Goal: Check status

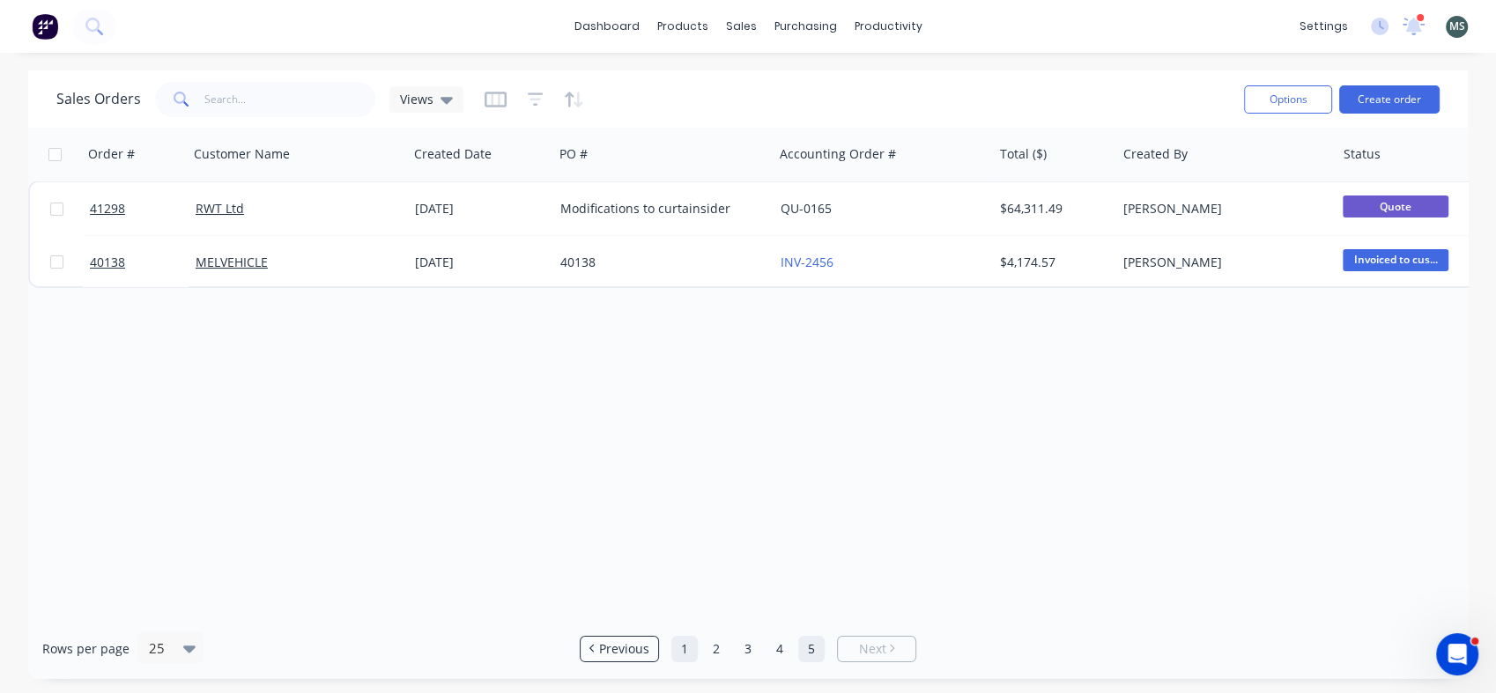
click at [691, 646] on link "1" at bounding box center [684, 649] width 26 height 26
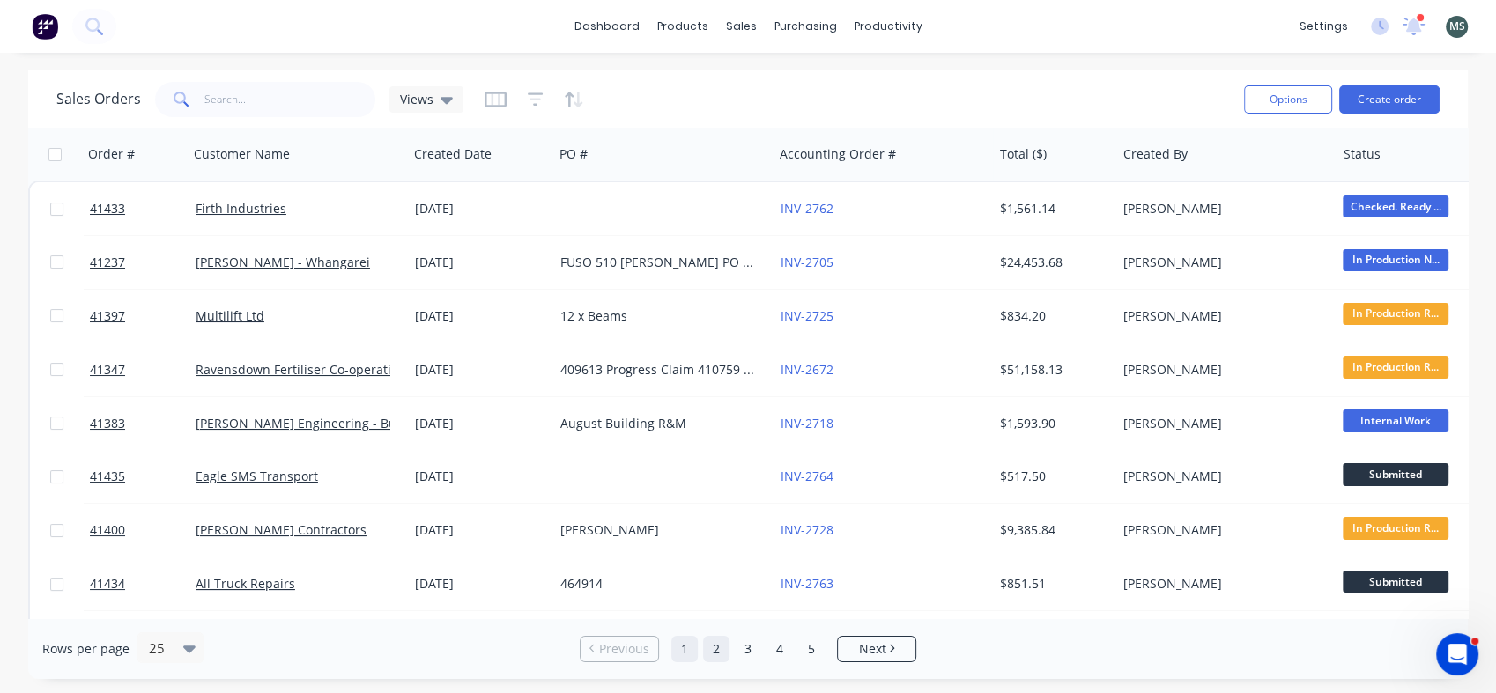
click at [708, 649] on link "2" at bounding box center [716, 649] width 26 height 26
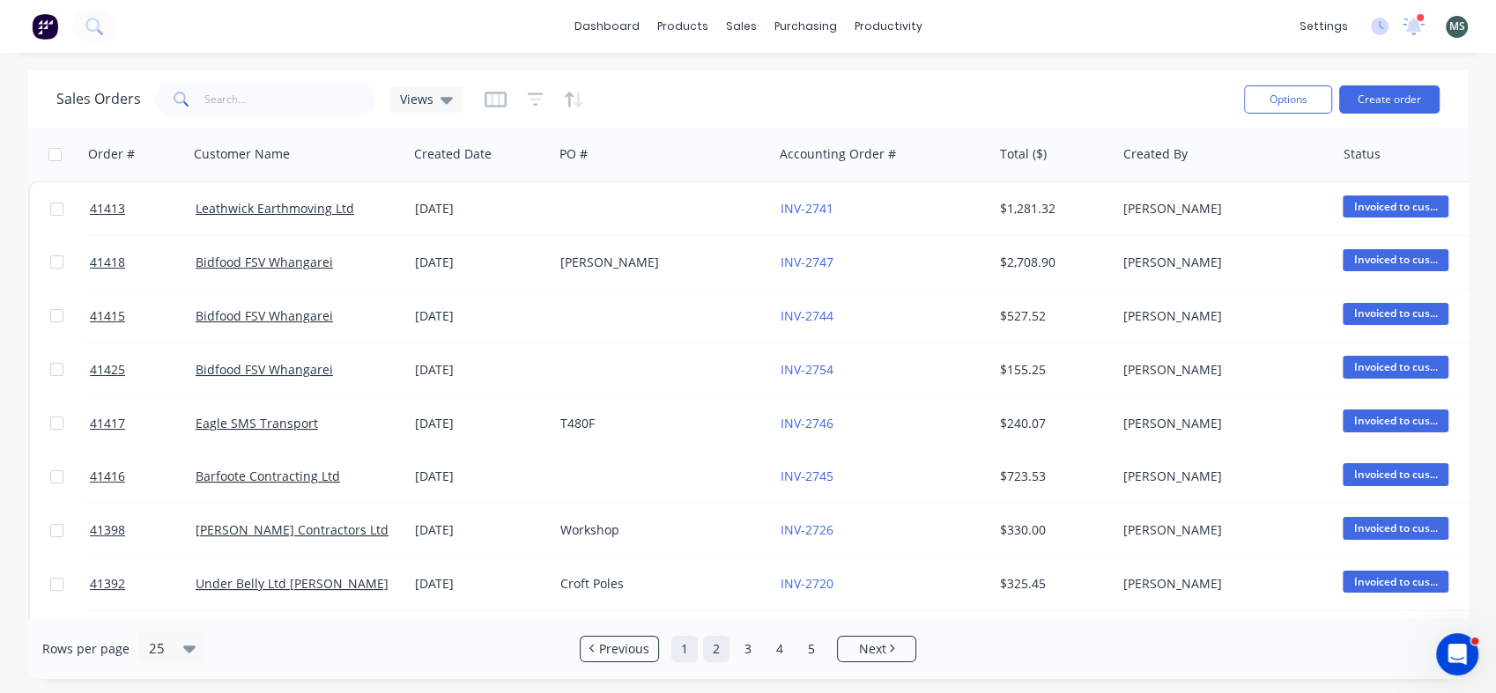
click at [677, 653] on link "1" at bounding box center [684, 649] width 26 height 26
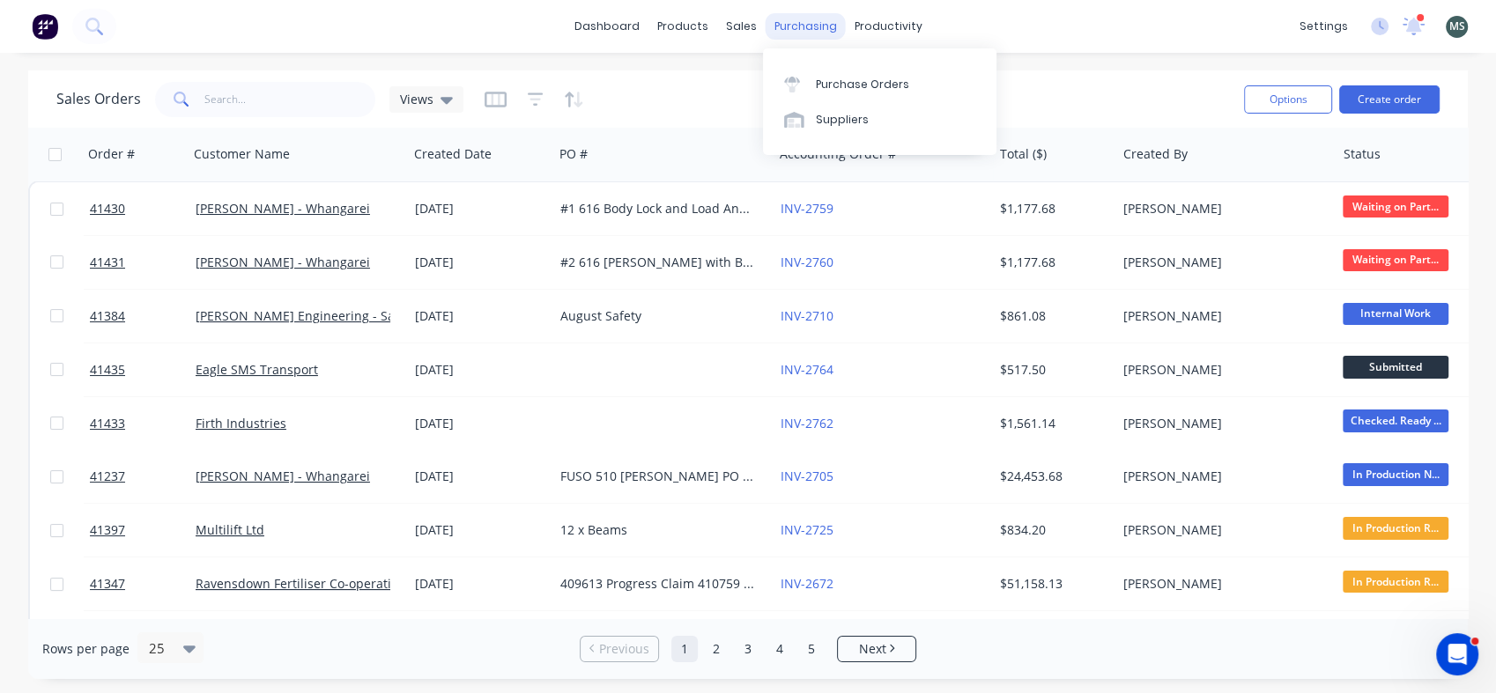
click at [795, 27] on div "purchasing" at bounding box center [806, 26] width 80 height 26
click at [841, 90] on div "Purchase Orders" at bounding box center [862, 85] width 93 height 16
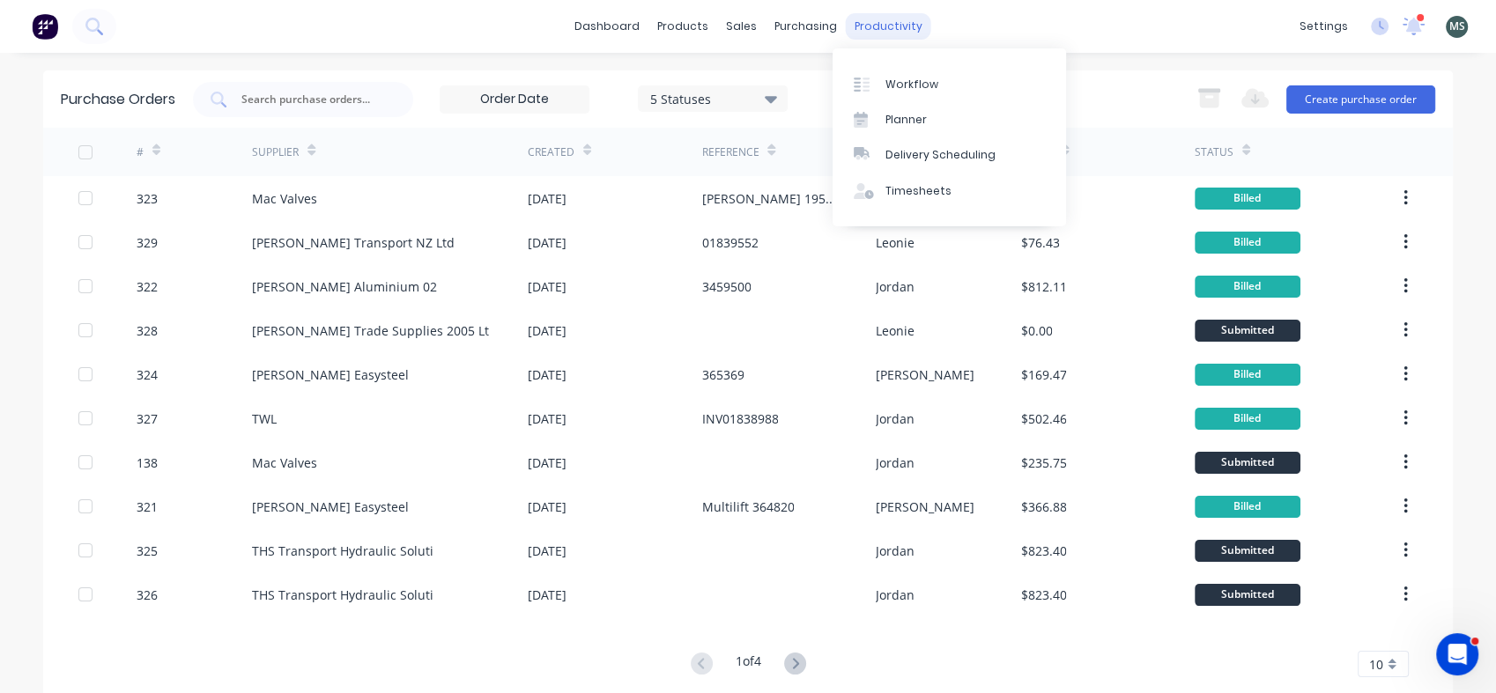
click at [862, 24] on div "productivity" at bounding box center [888, 26] width 85 height 26
click at [921, 87] on div "Workflow" at bounding box center [911, 85] width 53 height 16
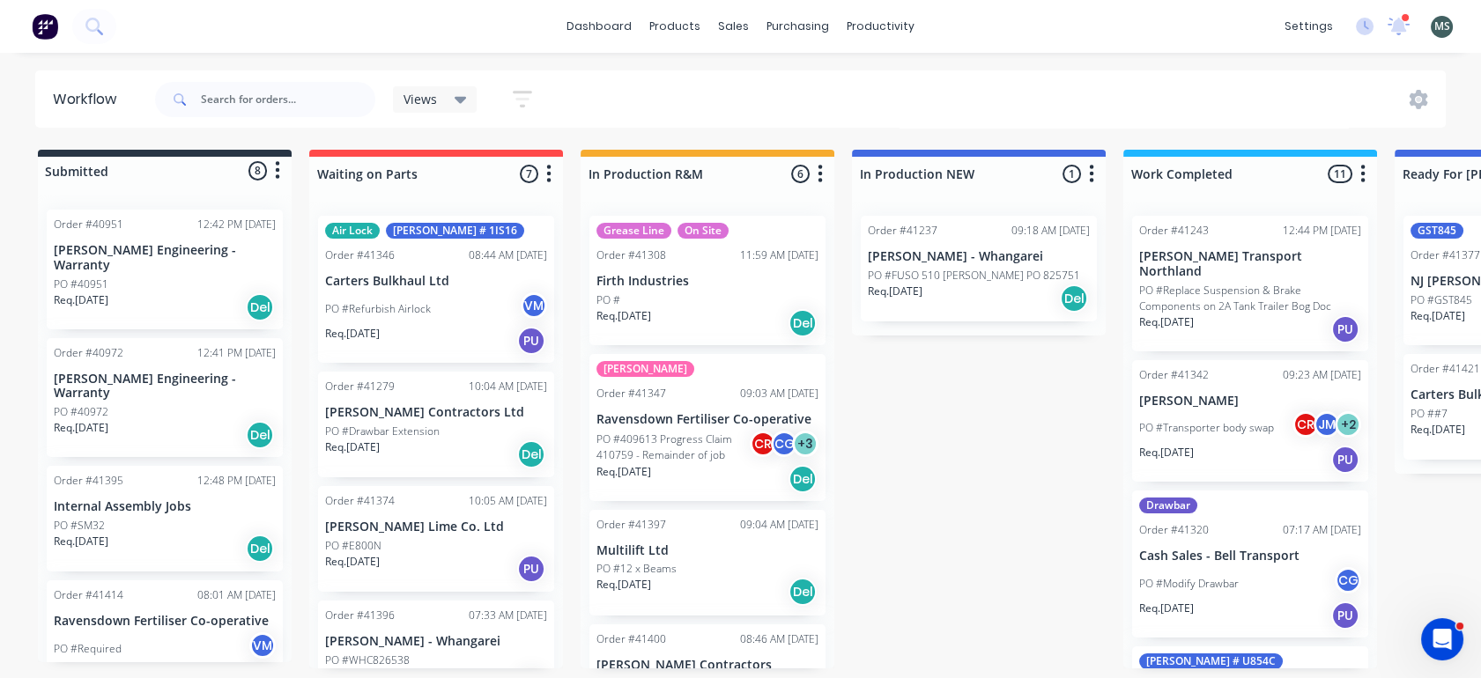
scroll to position [4, 0]
click at [718, 561] on div "PO #12 x Beams" at bounding box center [707, 569] width 222 height 16
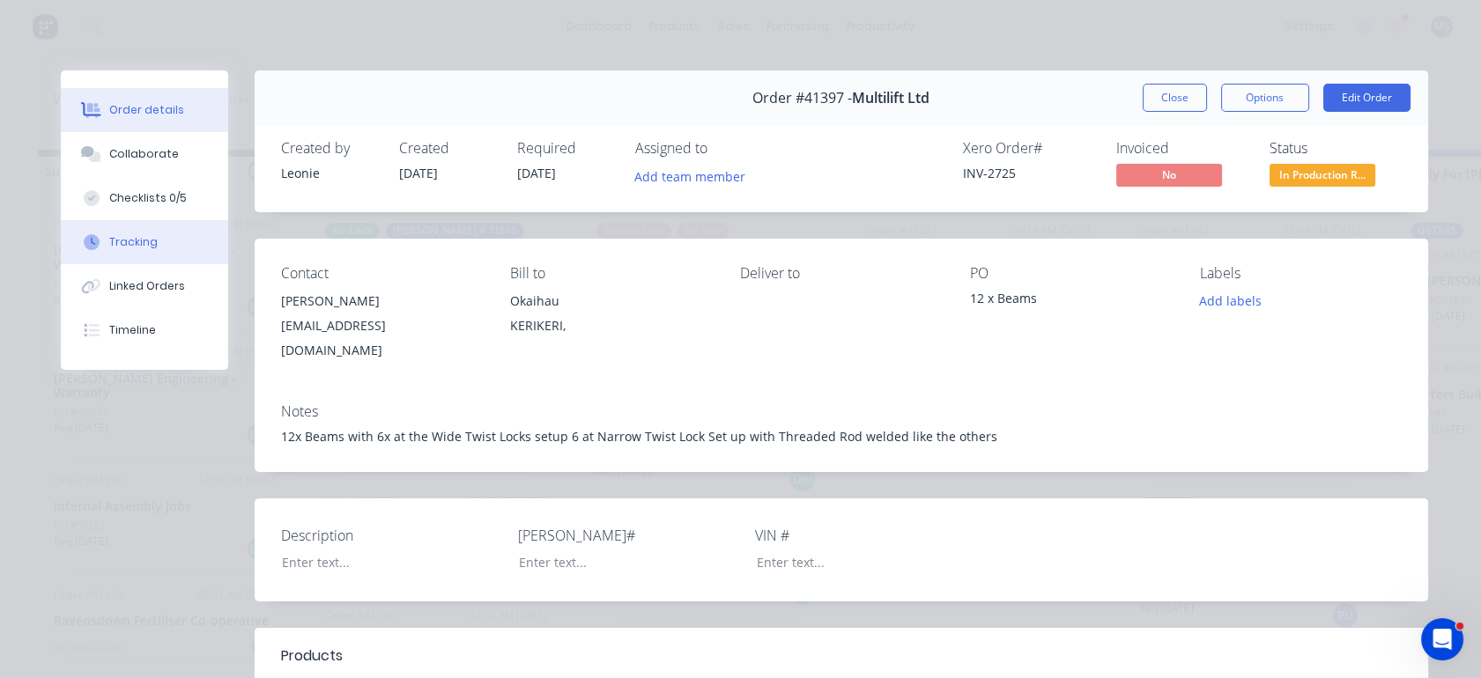
click at [147, 246] on button "Tracking" at bounding box center [144, 242] width 167 height 44
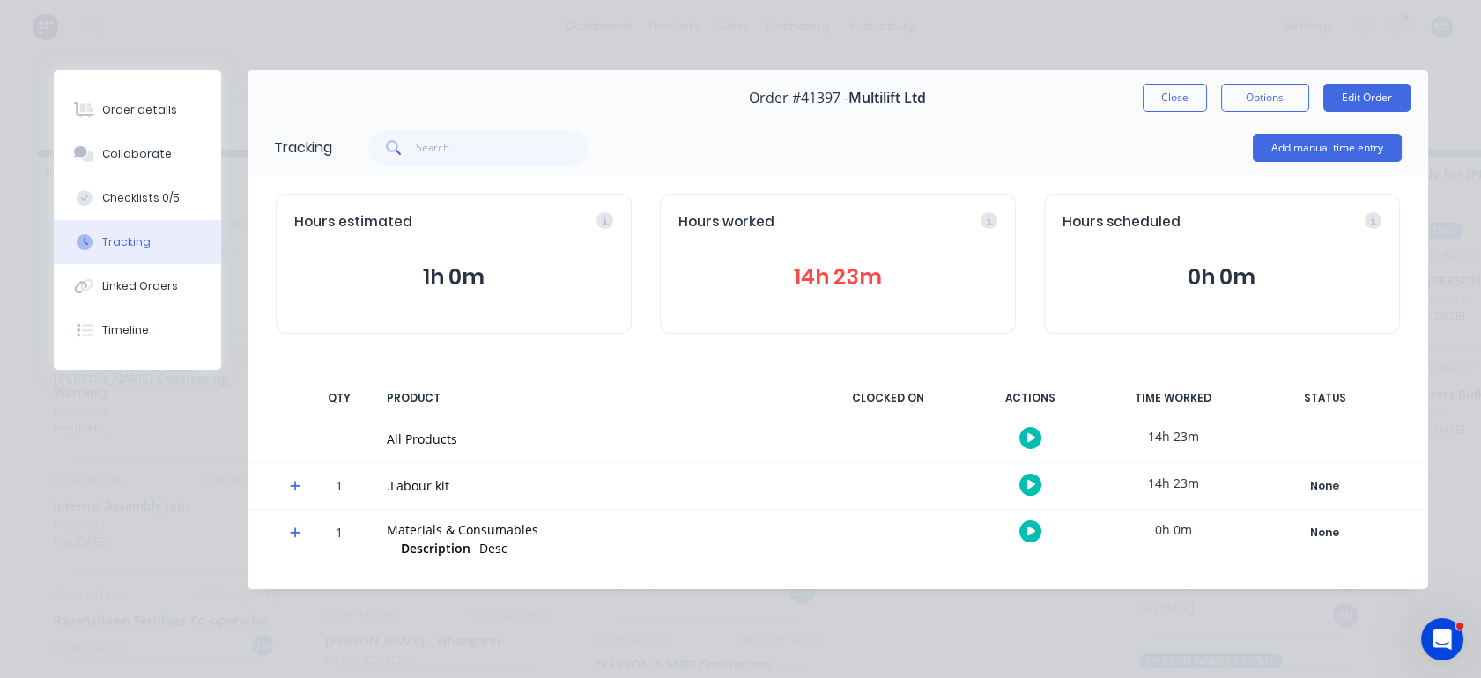
click at [816, 286] on button "14h 23m" at bounding box center [837, 277] width 319 height 33
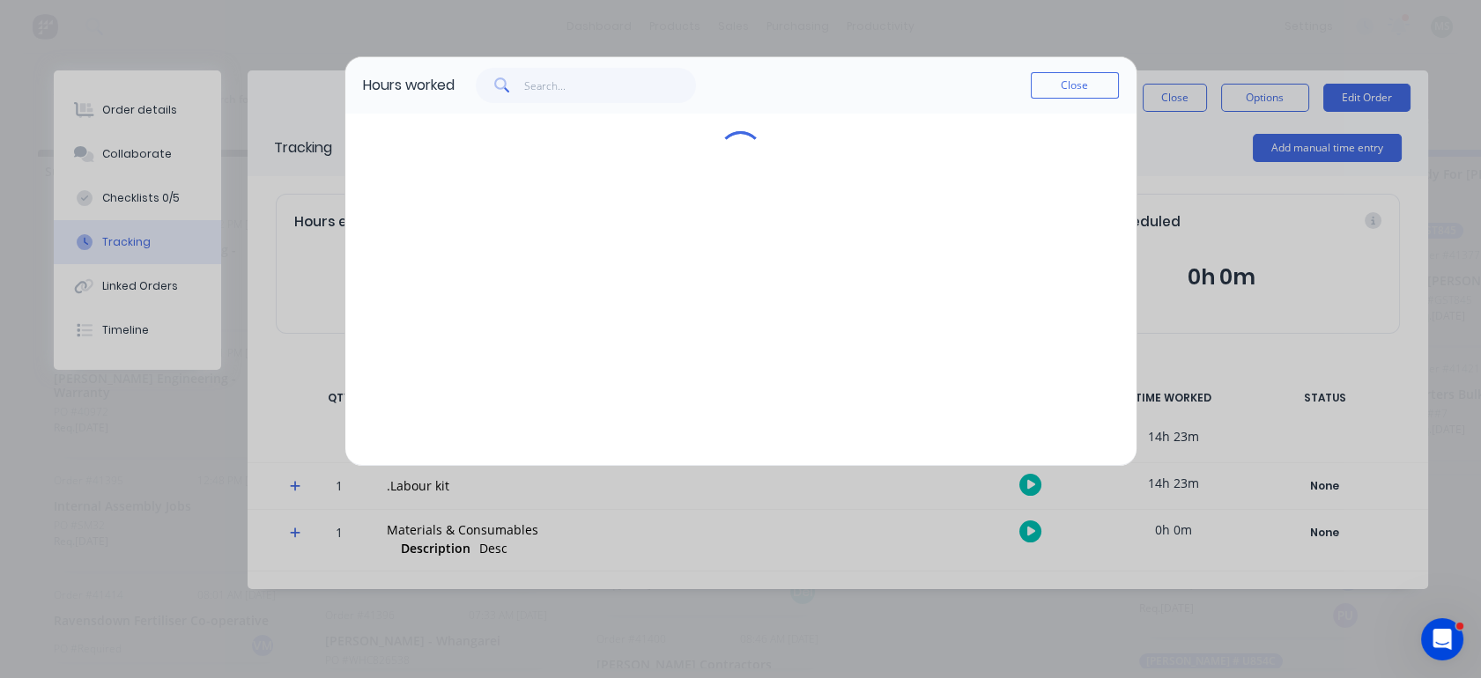
scroll to position [0, 0]
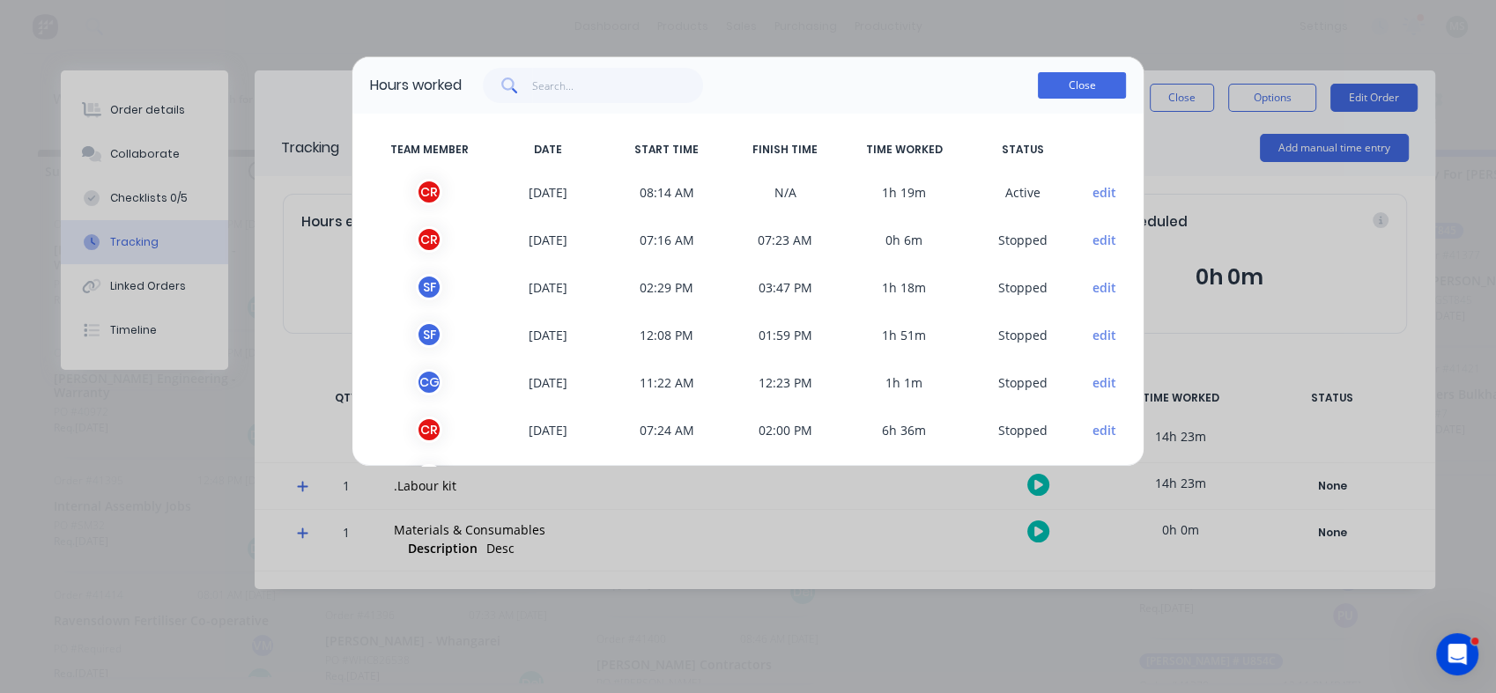
click at [1071, 90] on button "Close" at bounding box center [1082, 85] width 88 height 26
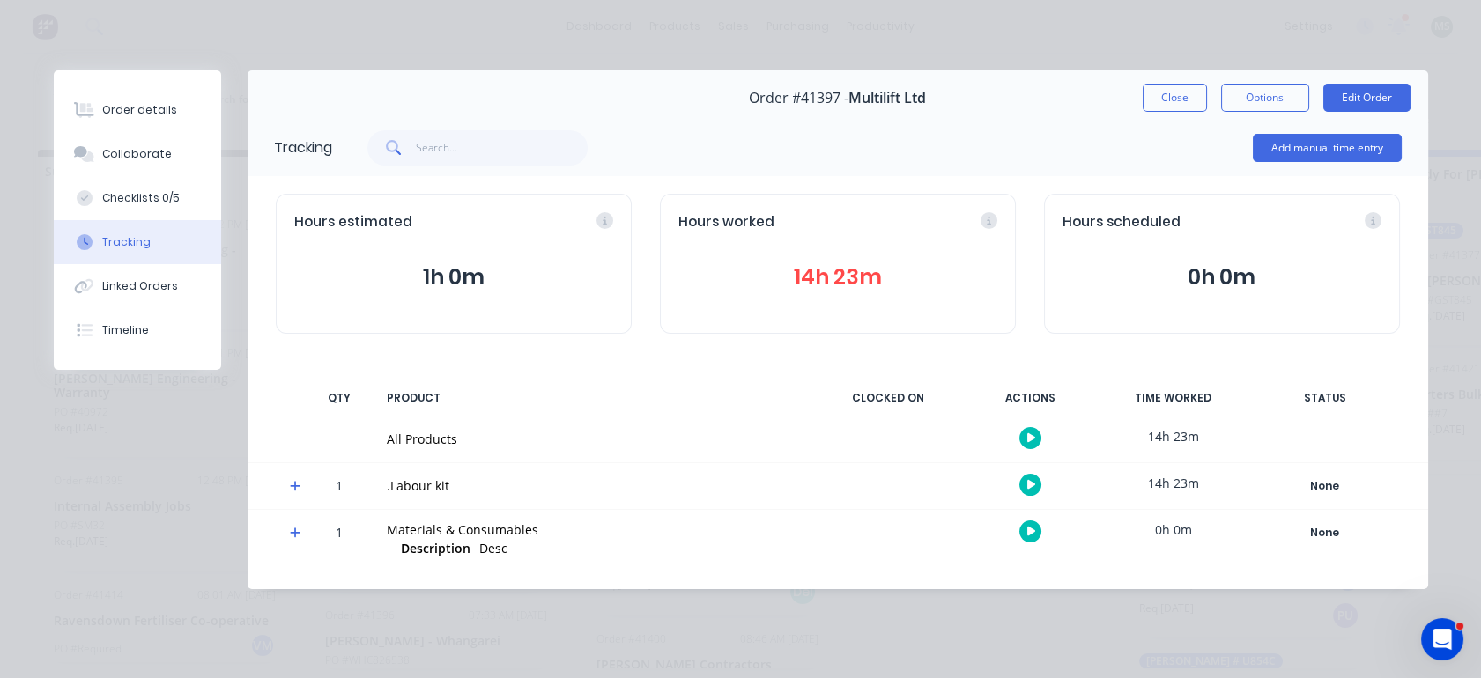
click at [444, 282] on button "1h 0m" at bounding box center [453, 277] width 319 height 33
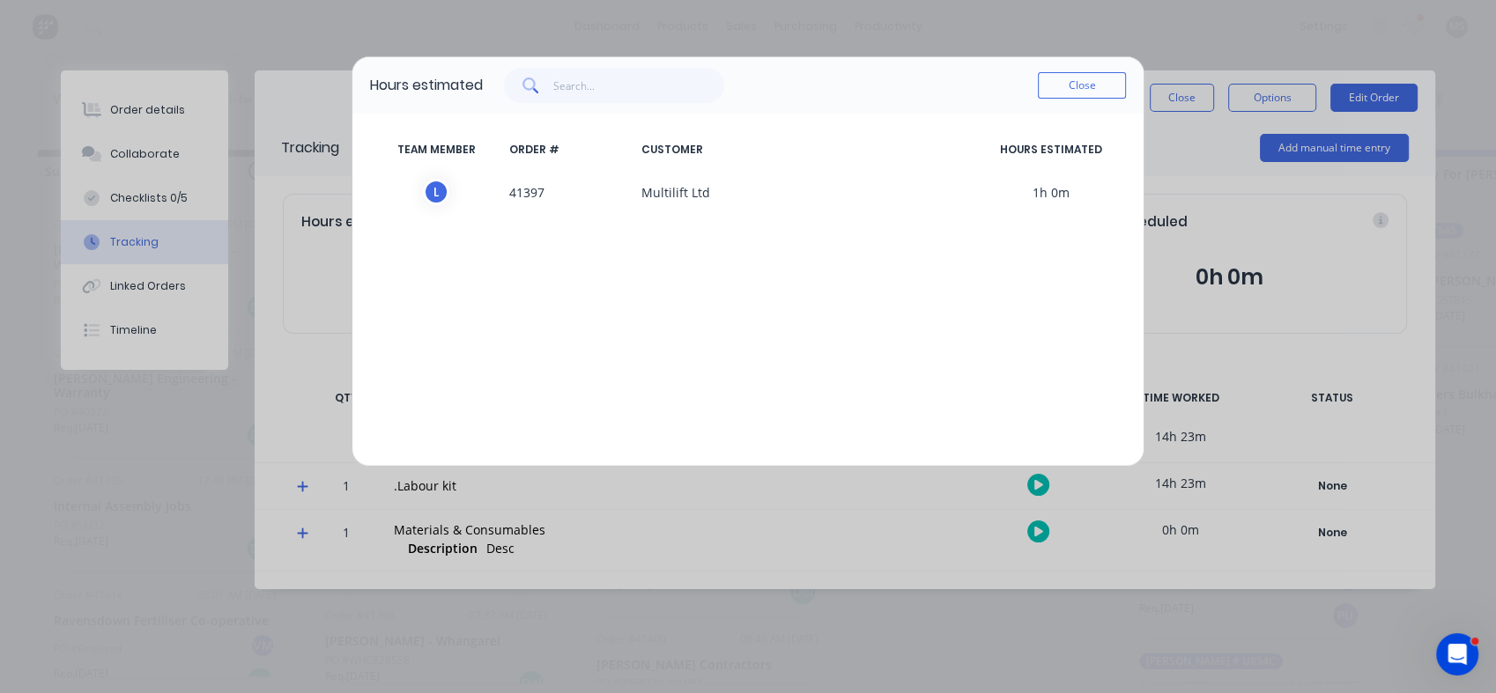
click at [1042, 194] on span "1h 0m" at bounding box center [1051, 192] width 150 height 26
click at [1076, 84] on button "Close" at bounding box center [1082, 85] width 88 height 26
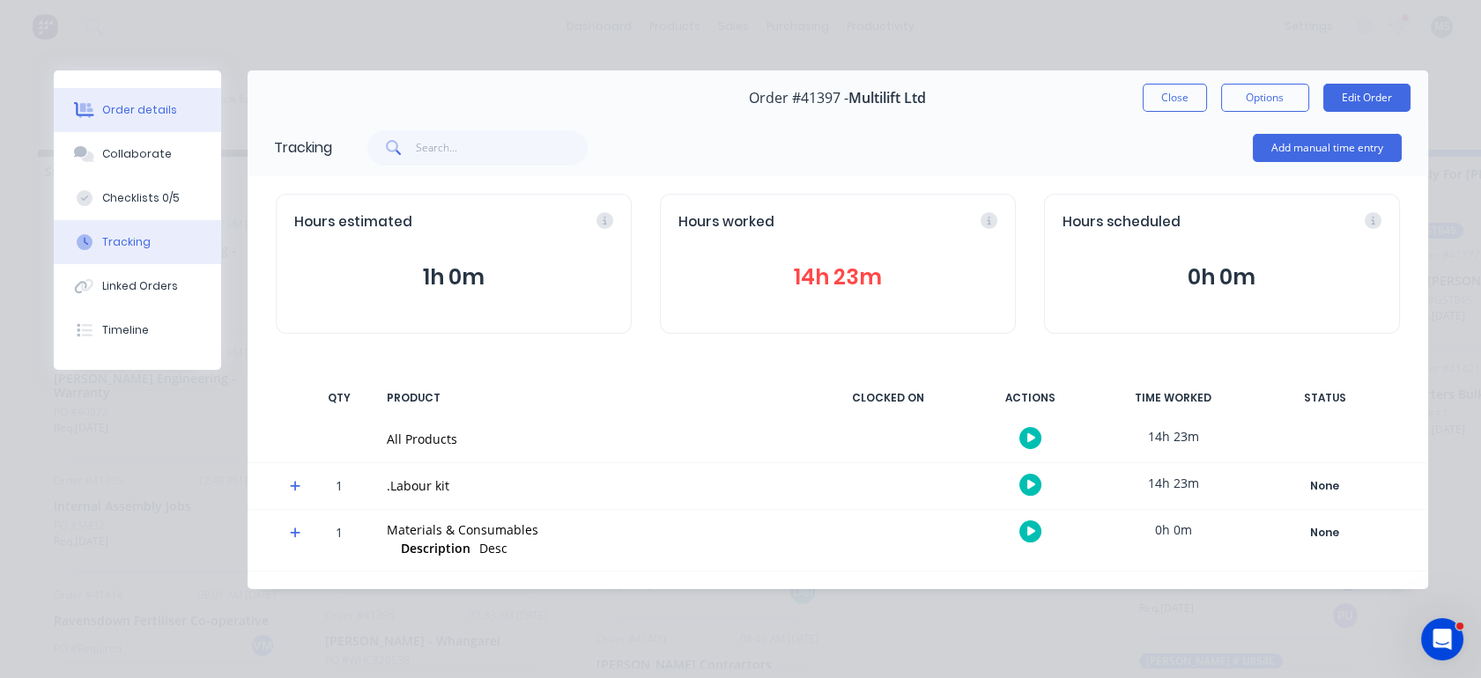
click at [152, 116] on div "Order details" at bounding box center [139, 110] width 75 height 16
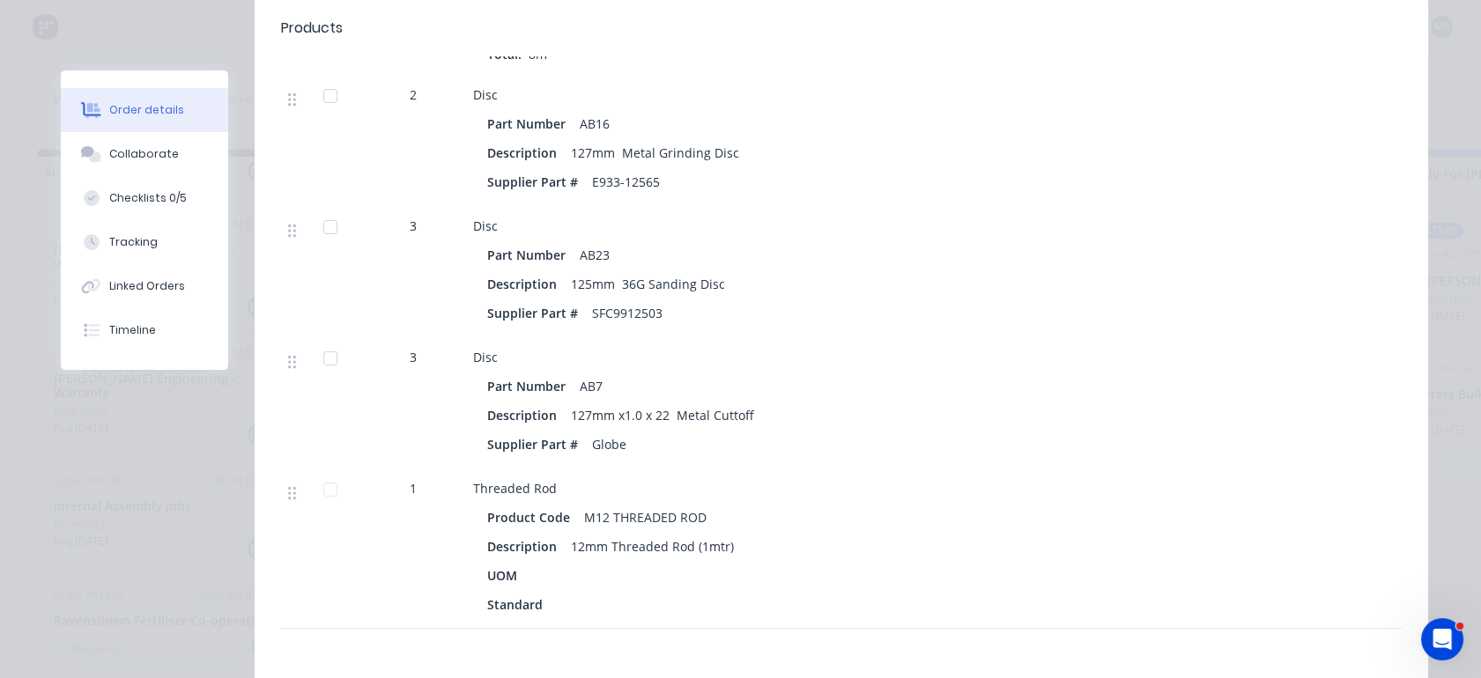
scroll to position [1016, 0]
